Goal: Task Accomplishment & Management: Manage account settings

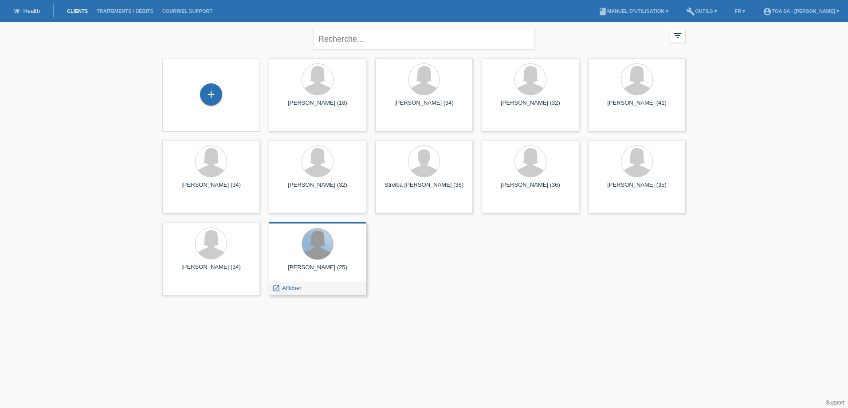
click at [321, 247] on div at bounding box center [317, 243] width 31 height 31
click at [292, 288] on span "Afficher" at bounding box center [292, 288] width 20 height 7
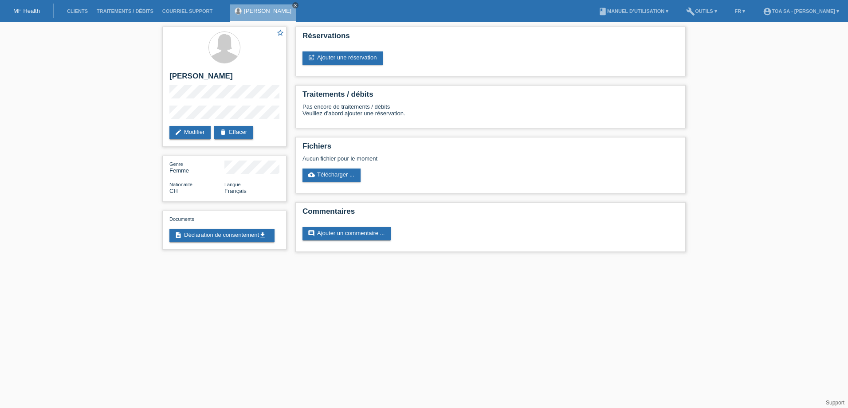
click at [298, 4] on icon "close" at bounding box center [295, 5] width 4 height 4
click at [86, 14] on li "Clients" at bounding box center [78, 11] width 30 height 23
click at [81, 12] on link "Clients" at bounding box center [78, 10] width 30 height 5
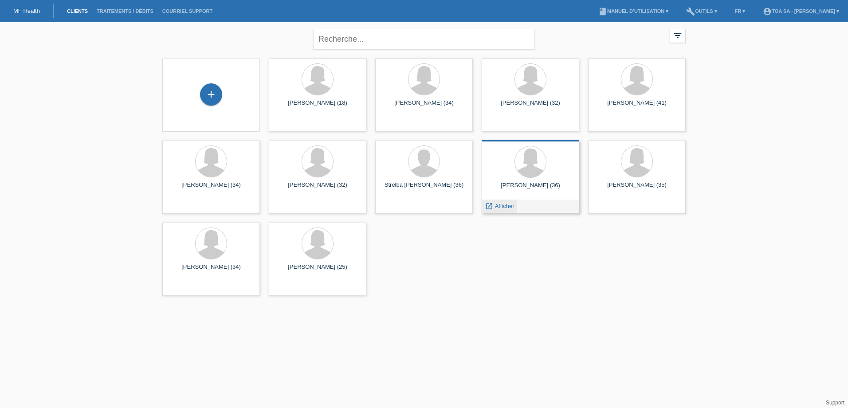
click at [506, 206] on span "Afficher" at bounding box center [505, 206] width 20 height 7
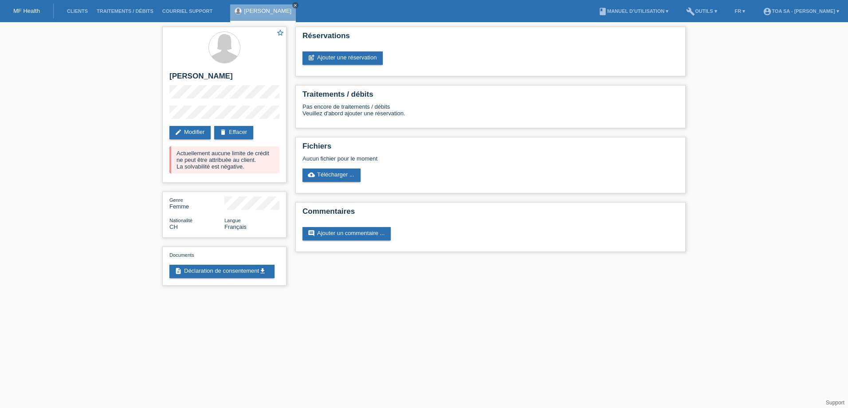
click at [293, 5] on icon "close" at bounding box center [295, 5] width 4 height 4
click at [74, 11] on link "Clients" at bounding box center [78, 10] width 30 height 5
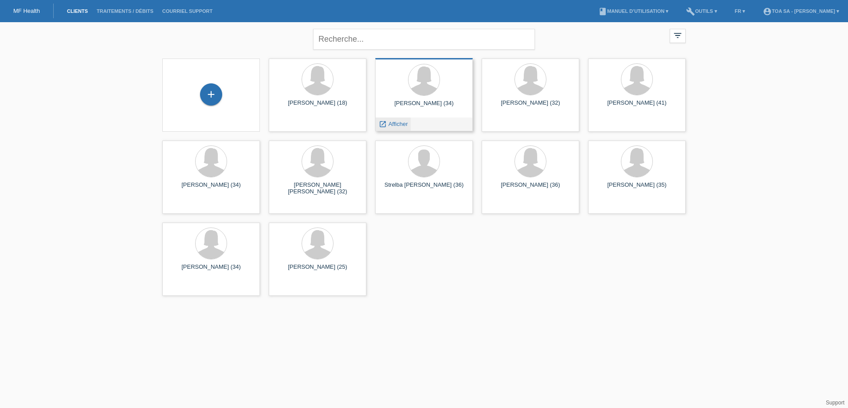
click at [401, 122] on span "Afficher" at bounding box center [398, 124] width 20 height 7
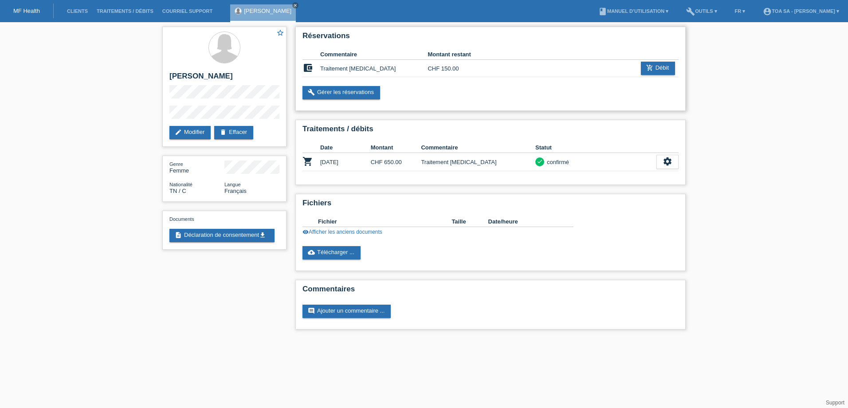
click at [477, 70] on td "CHF 150.00" at bounding box center [454, 68] width 54 height 17
click at [465, 163] on td "Traitement [MEDICAL_DATA]" at bounding box center [478, 162] width 114 height 18
click at [293, 5] on icon "close" at bounding box center [295, 5] width 4 height 4
